Goal: Information Seeking & Learning: Find contact information

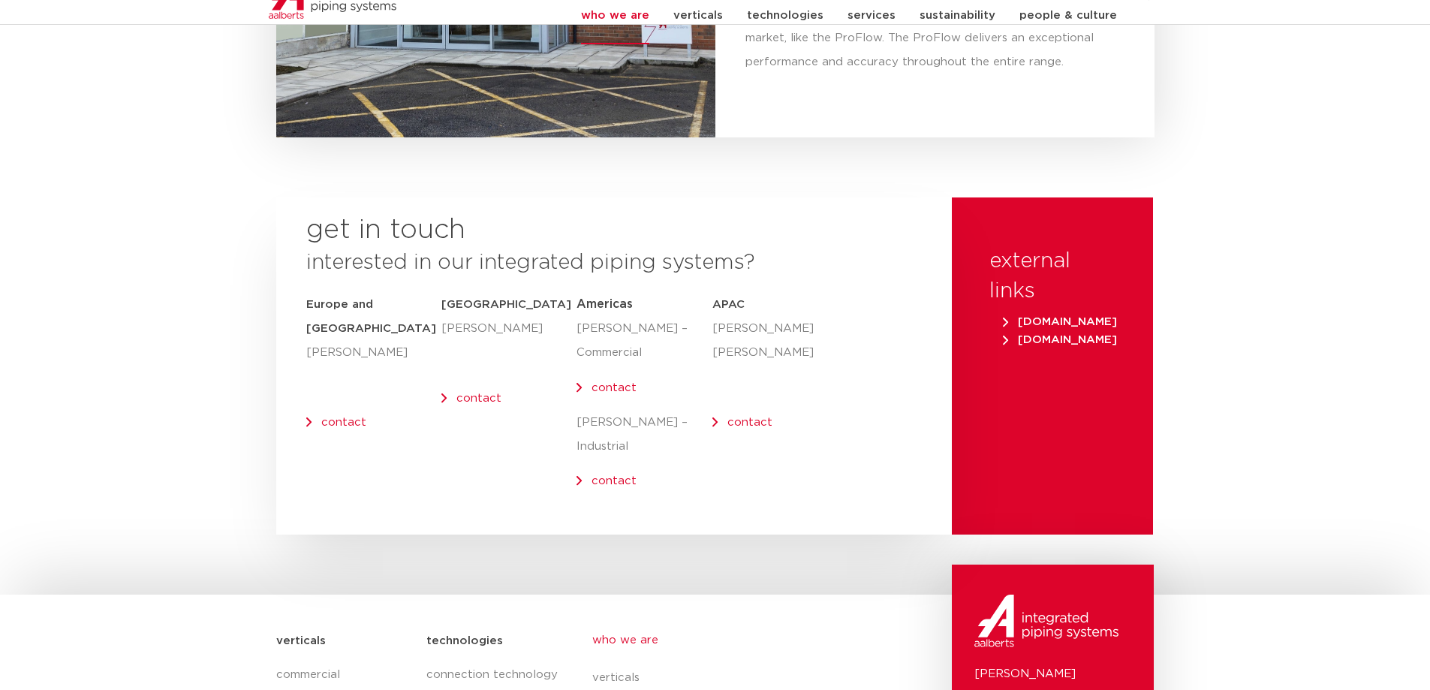
scroll to position [6175, 0]
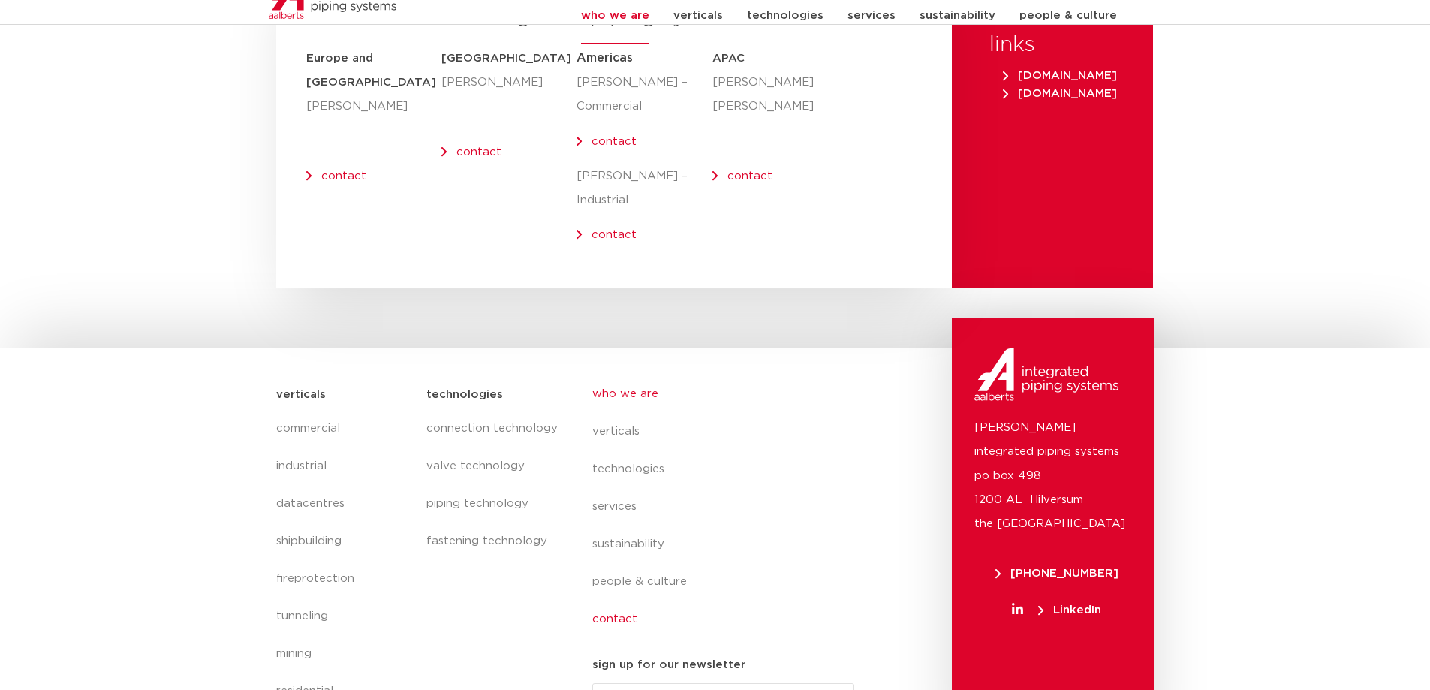
click at [603, 600] on link "contact" at bounding box center [729, 619] width 275 height 38
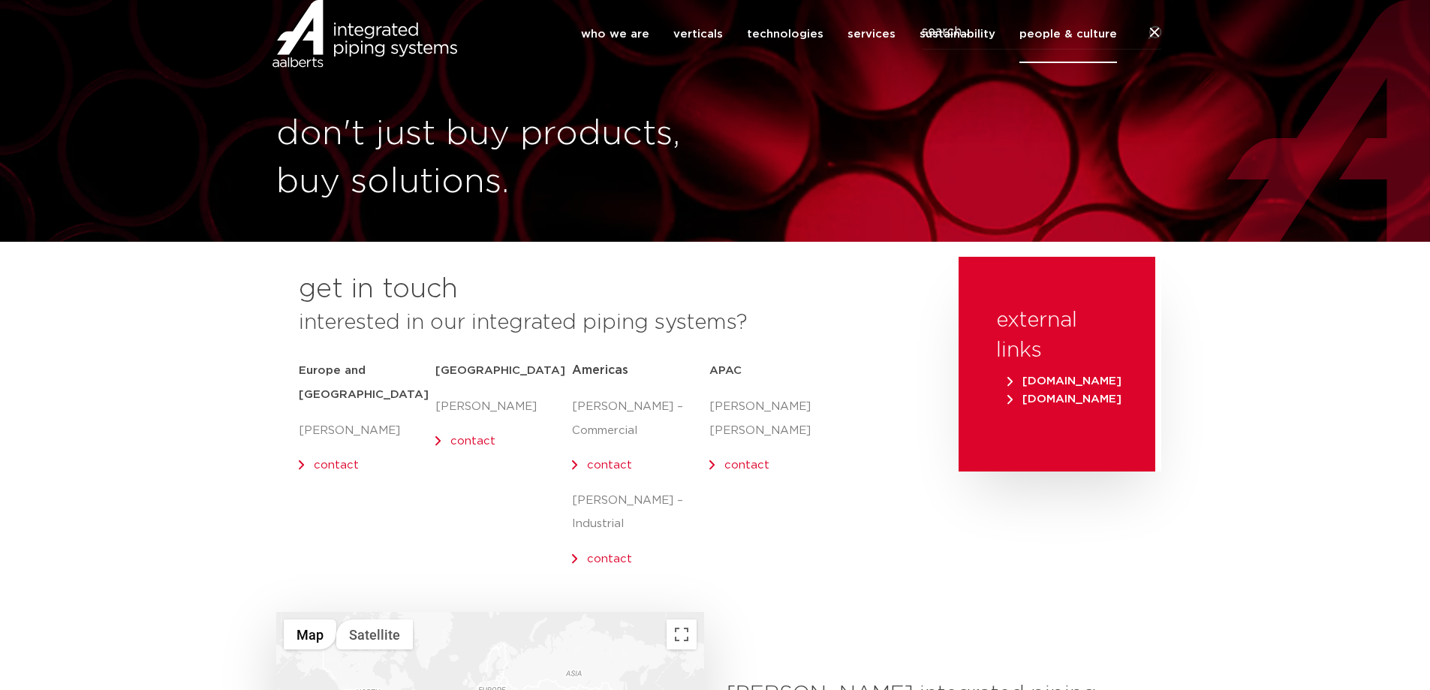
click at [607, 553] on link "contact" at bounding box center [609, 558] width 45 height 11
click at [603, 553] on link "contact" at bounding box center [609, 558] width 45 height 11
click at [658, 498] on p "[PERSON_NAME] – Industrial" at bounding box center [640, 513] width 137 height 48
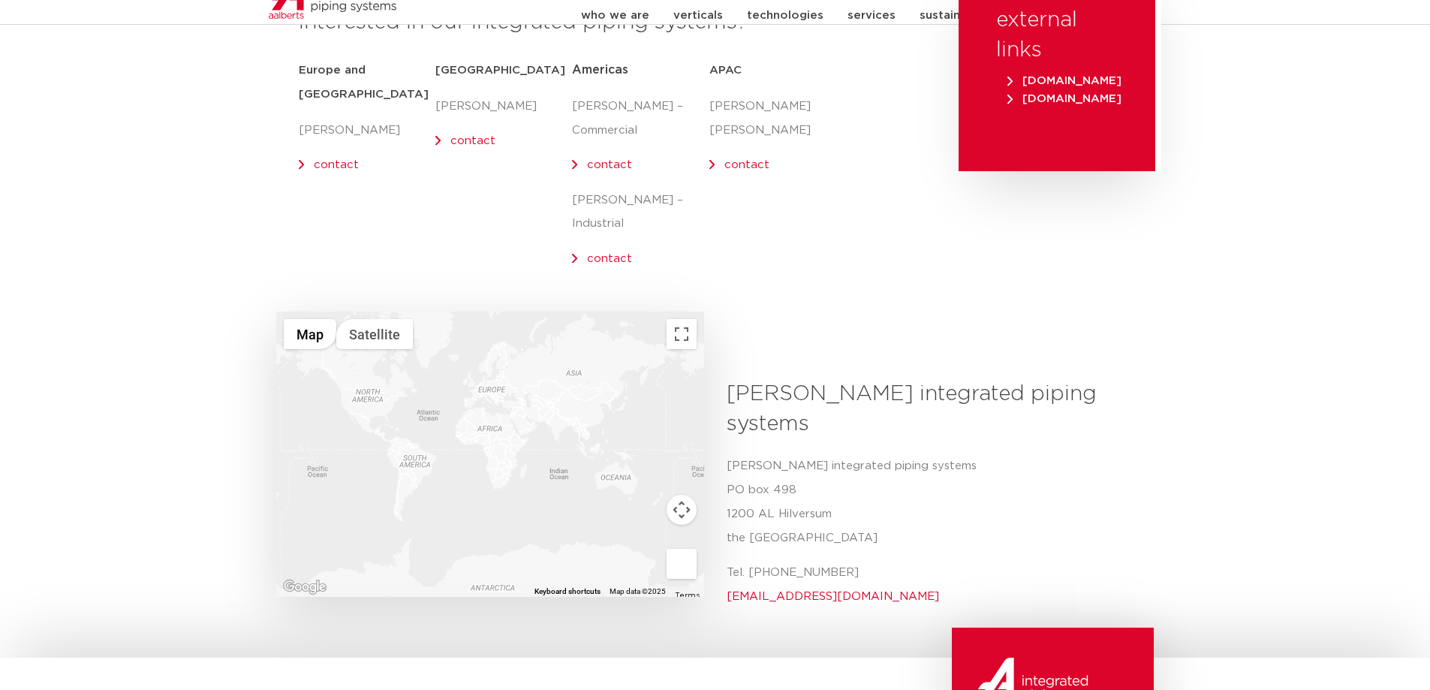
scroll to position [150, 0]
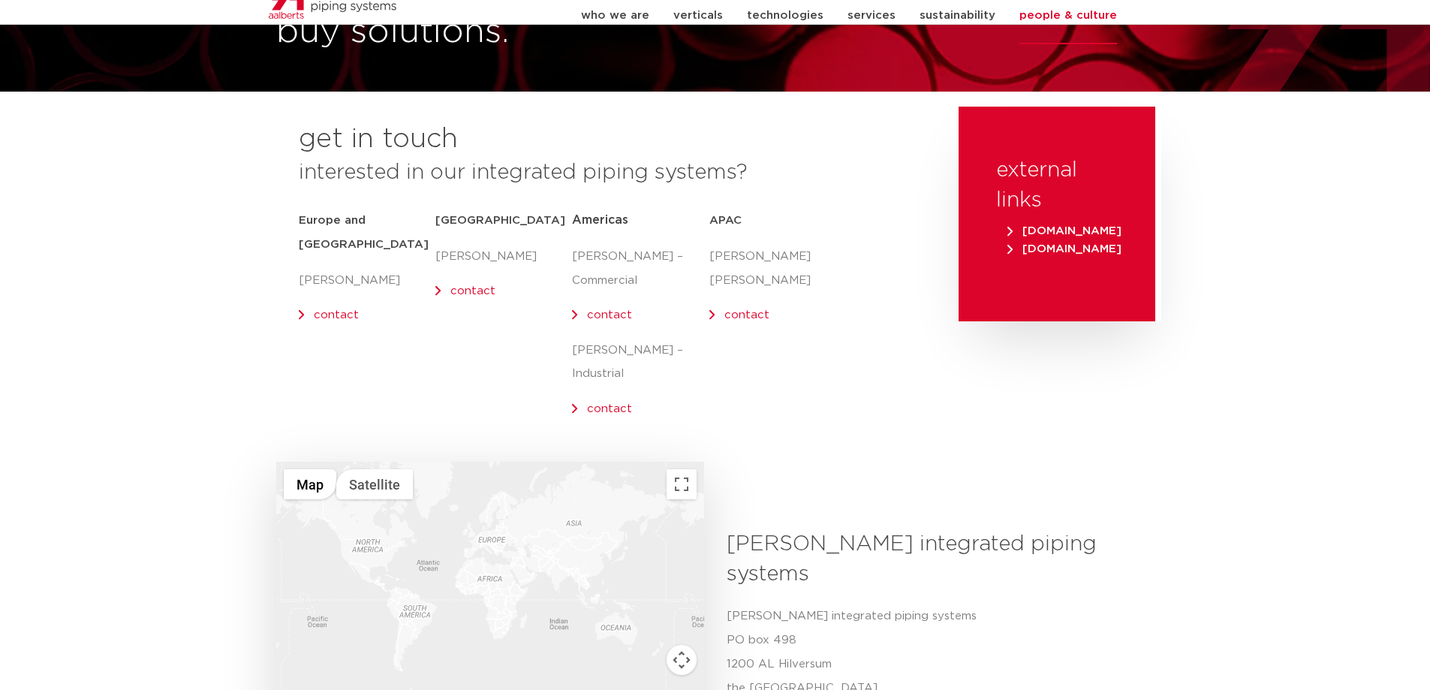
click at [616, 309] on link "contact" at bounding box center [609, 314] width 45 height 11
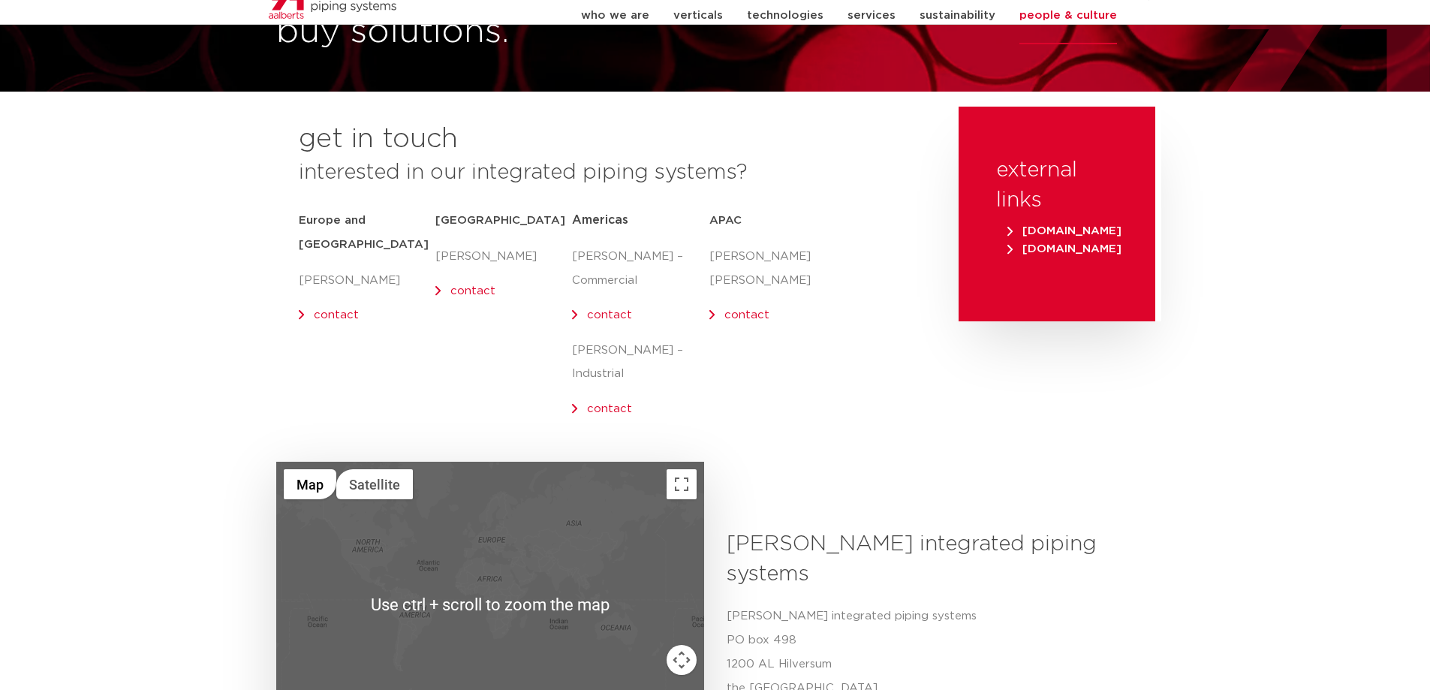
scroll to position [600, 0]
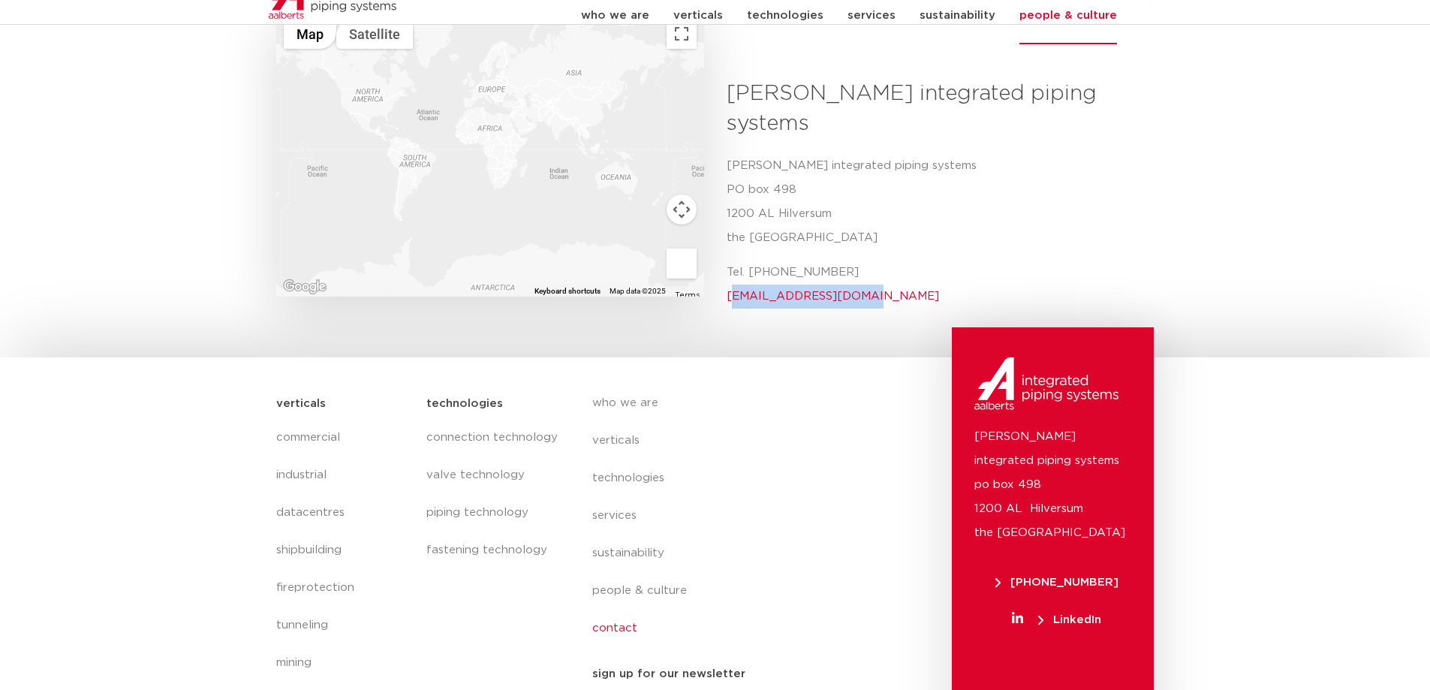
drag, startPoint x: 860, startPoint y: 245, endPoint x: 731, endPoint y: 241, distance: 129.1
click at [731, 260] on p "Tel. +31 (0) 35 6884 211 info@aalberts-ips.com" at bounding box center [934, 284] width 417 height 48
